Goal: Transaction & Acquisition: Purchase product/service

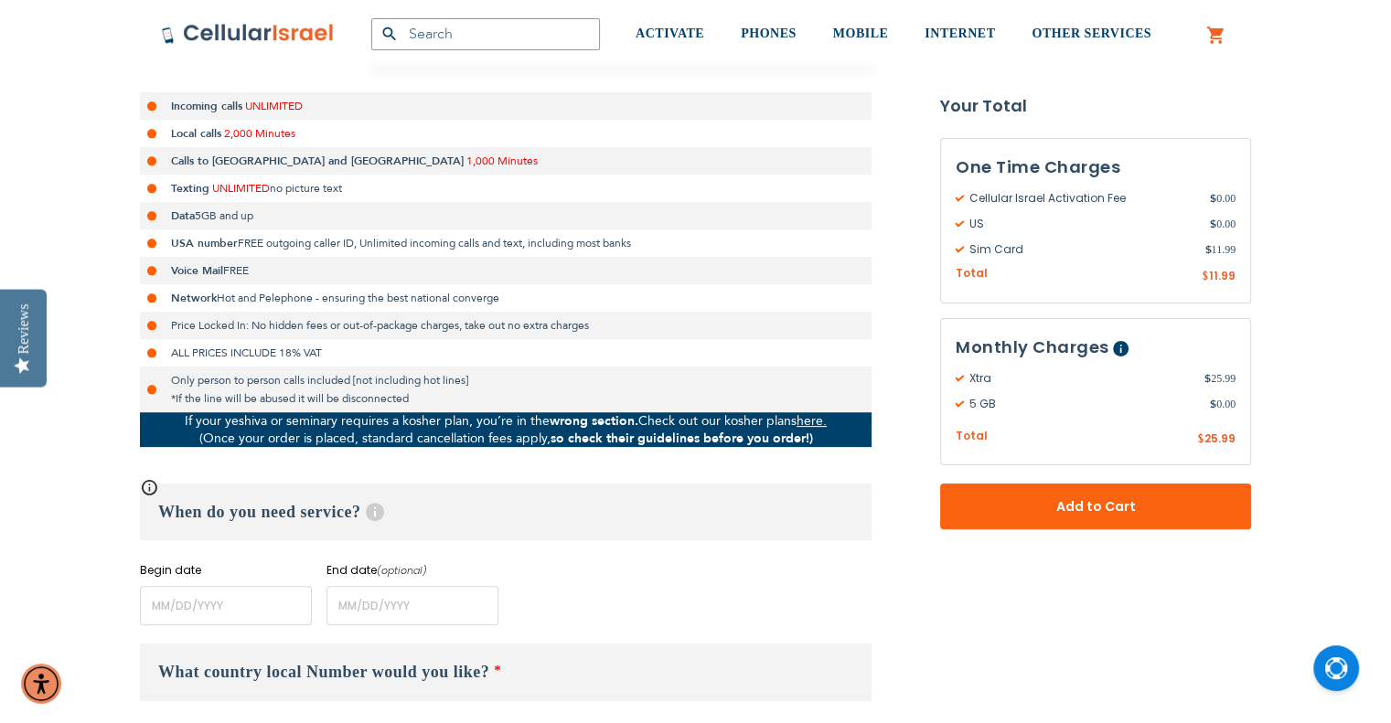
scroll to position [549, 0]
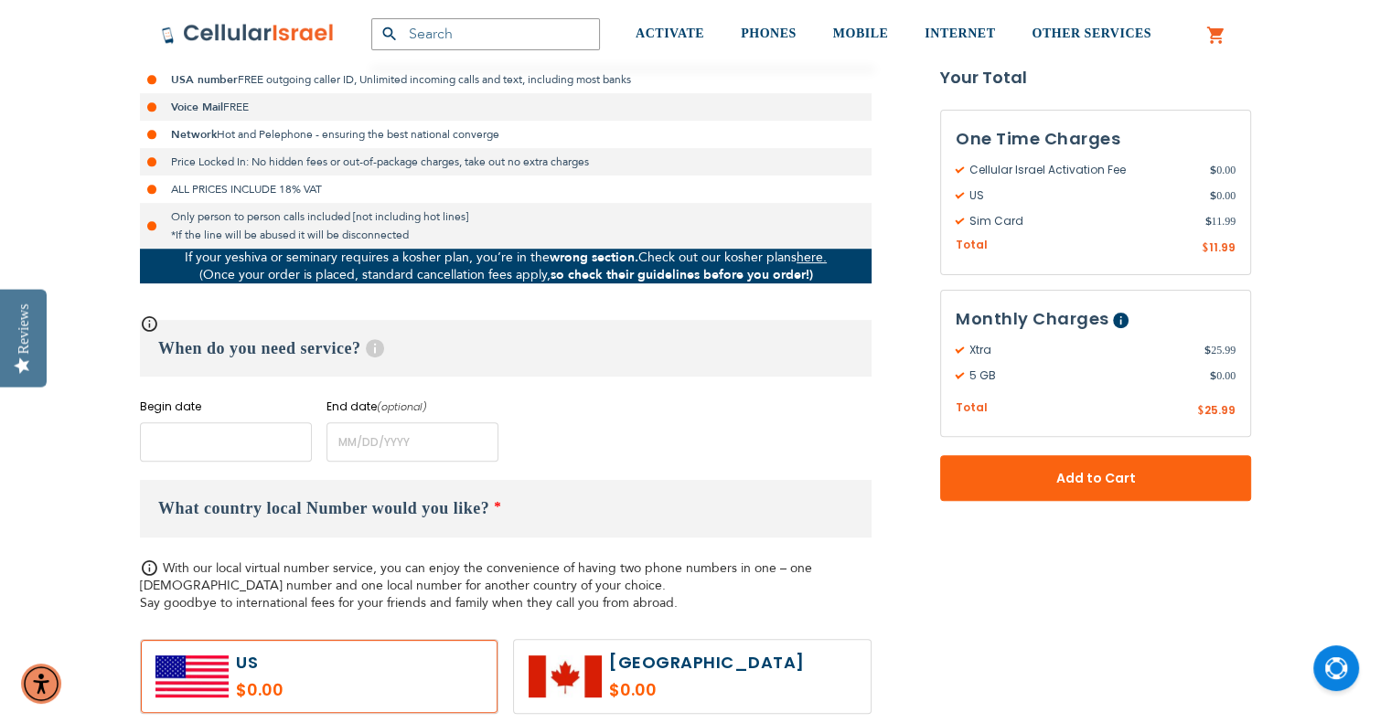
click at [264, 452] on input "name" at bounding box center [226, 442] width 172 height 39
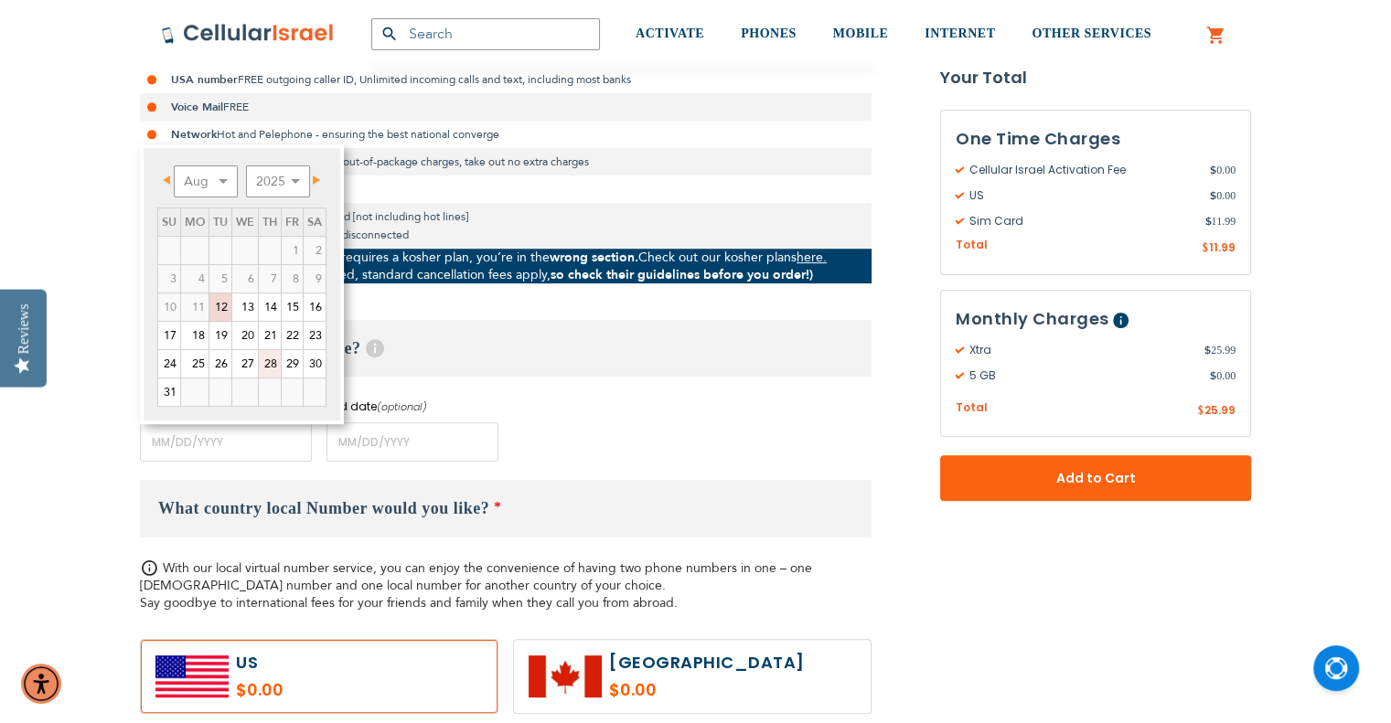
drag, startPoint x: 277, startPoint y: 358, endPoint x: 404, endPoint y: 441, distance: 151.9
click at [277, 358] on link "28" at bounding box center [270, 363] width 22 height 27
type input "[DATE]"
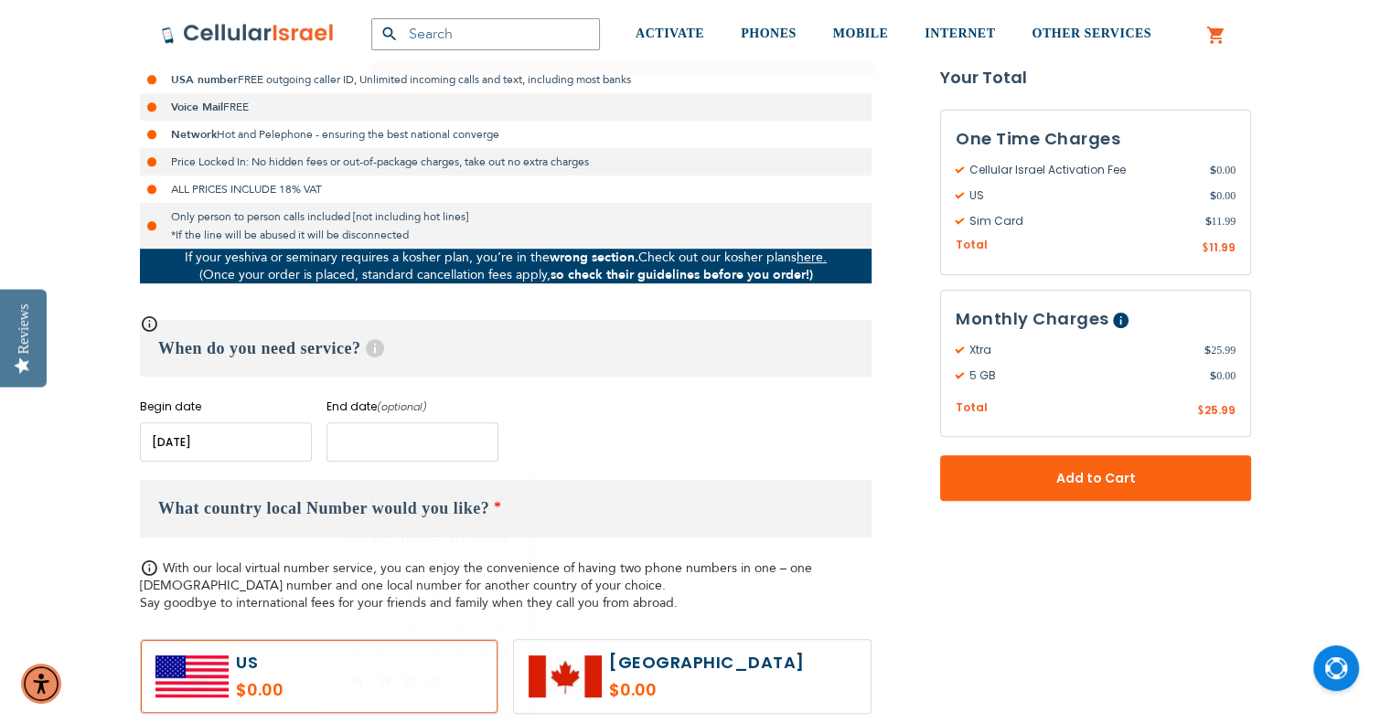
click at [404, 441] on input "name" at bounding box center [412, 442] width 172 height 39
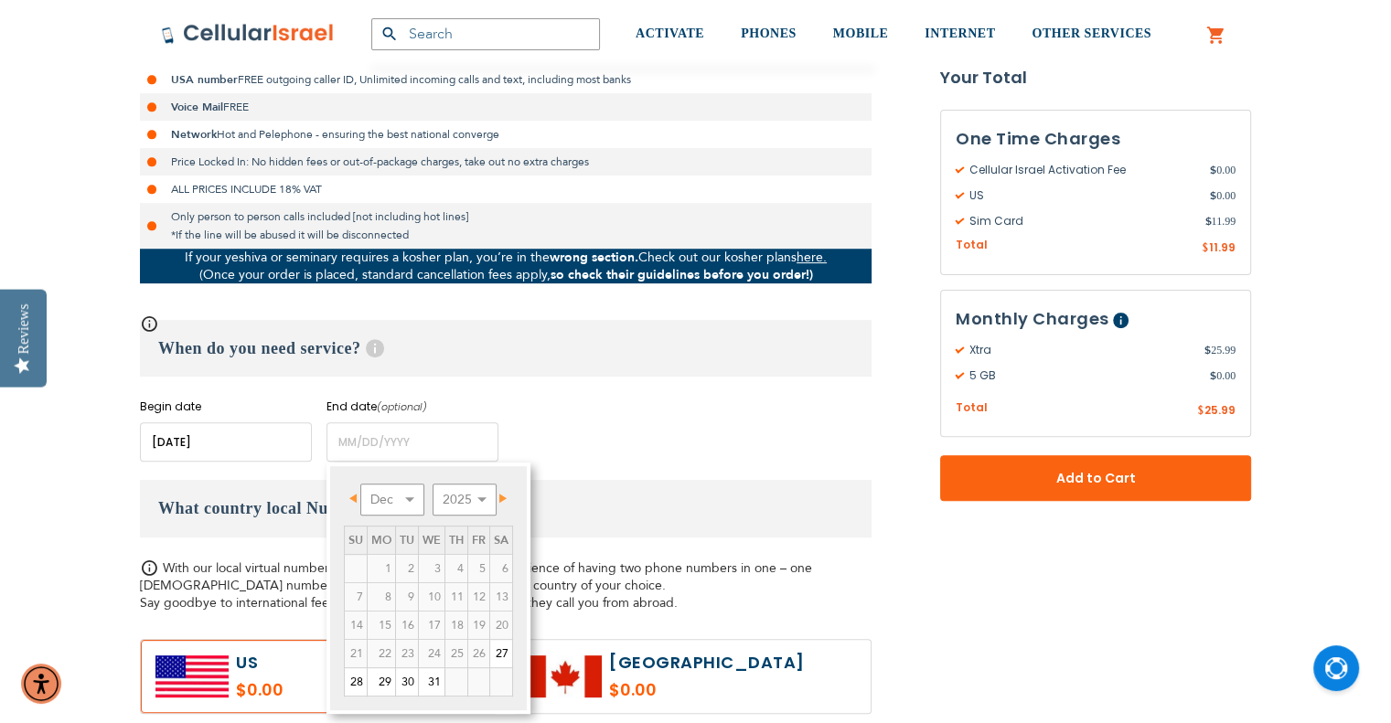
click at [507, 496] on span "Next" at bounding box center [502, 498] width 7 height 9
click at [453, 672] on link "29" at bounding box center [456, 682] width 22 height 27
type input "[DATE]"
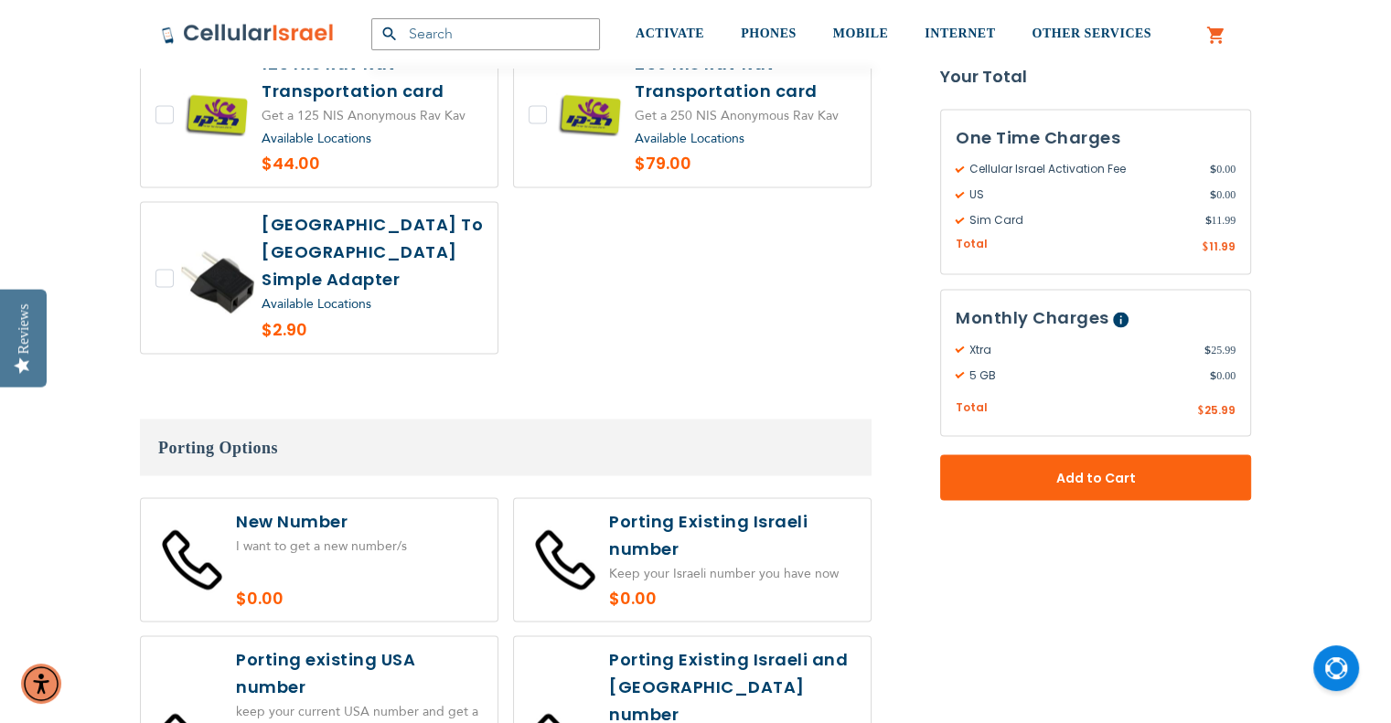
scroll to position [3292, 0]
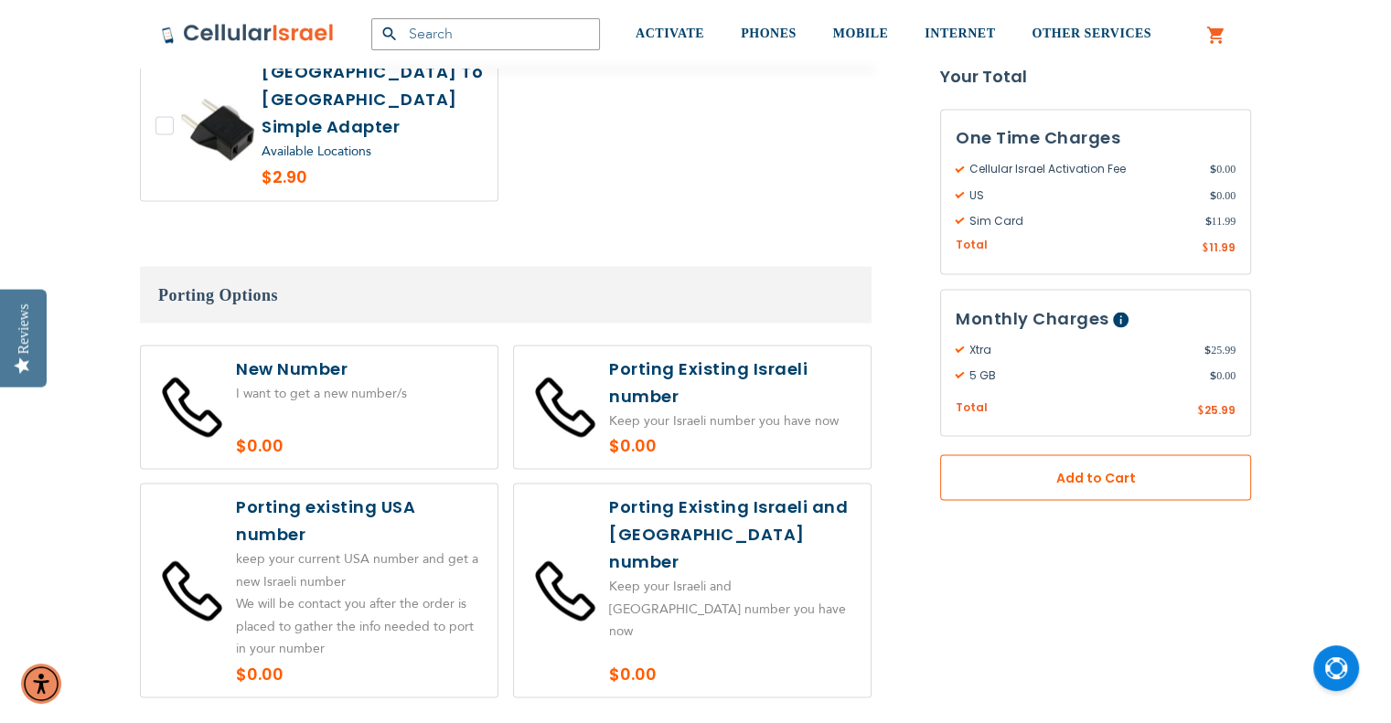
click at [1057, 467] on button "Add to Cart" at bounding box center [1095, 478] width 311 height 46
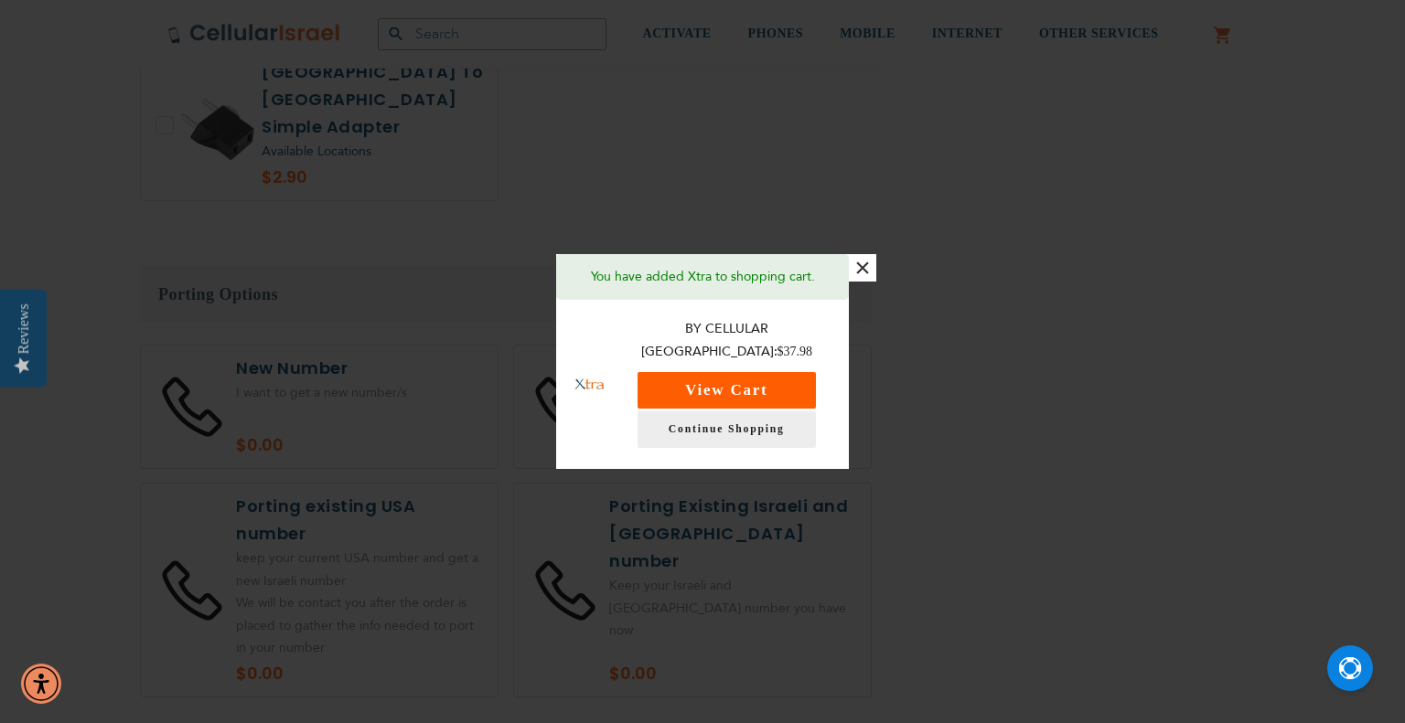
click at [725, 384] on button "View Cart" at bounding box center [726, 390] width 178 height 37
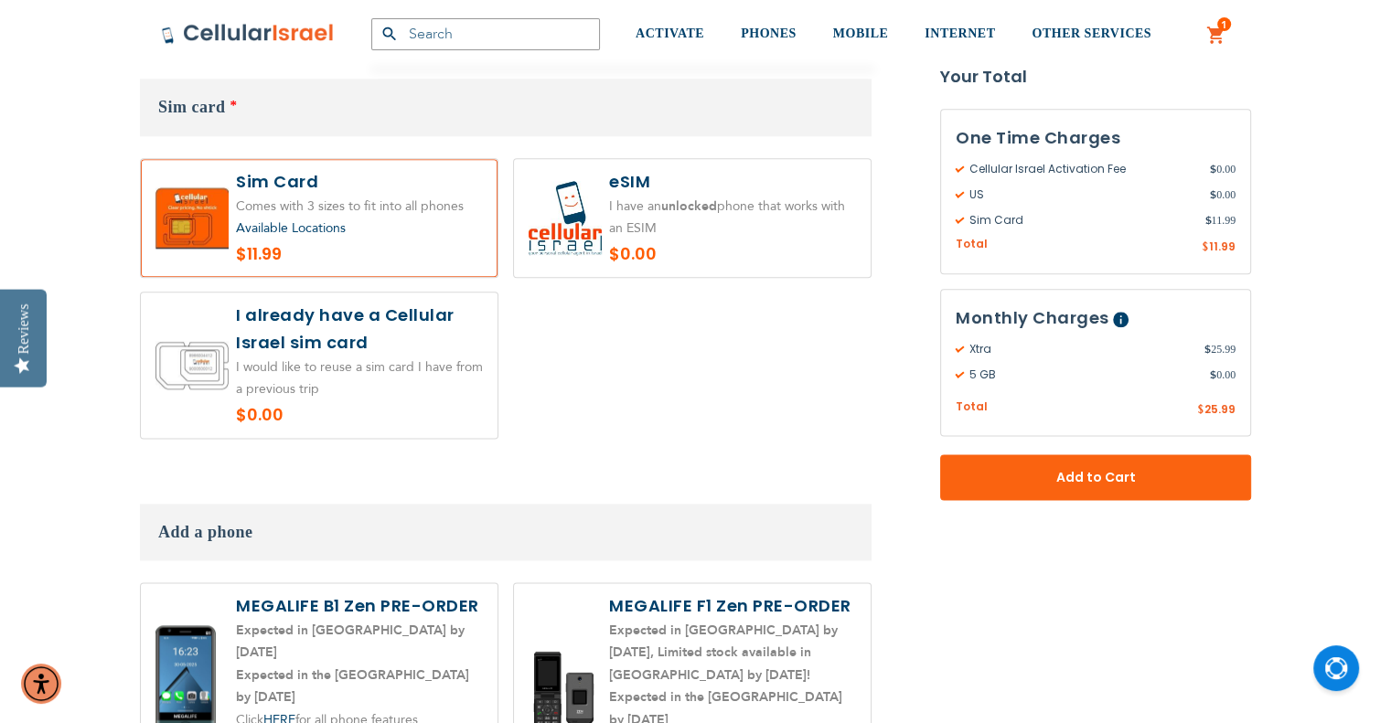
scroll to position [2103, 0]
